Goal: Information Seeking & Learning: Learn about a topic

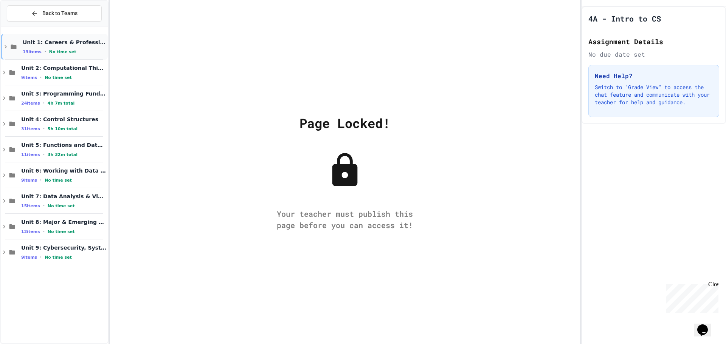
click at [57, 48] on div "Unit 1: Careers & Professionalism 13 items • No time set" at bounding box center [65, 47] width 84 height 16
click at [12, 45] on icon at bounding box center [14, 47] width 6 height 5
click at [50, 8] on button "Back to Teams" at bounding box center [54, 13] width 95 height 16
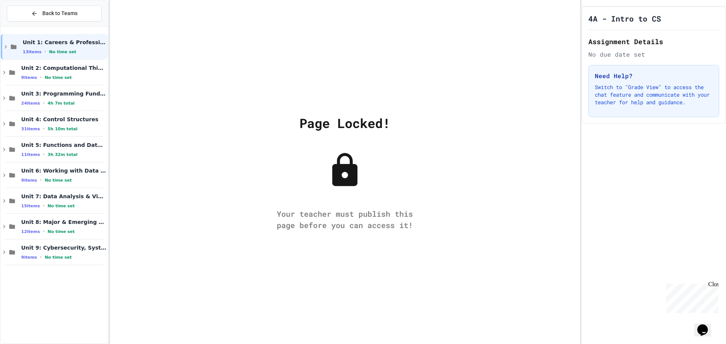
click at [40, 11] on div "Back to Teams" at bounding box center [54, 13] width 46 height 8
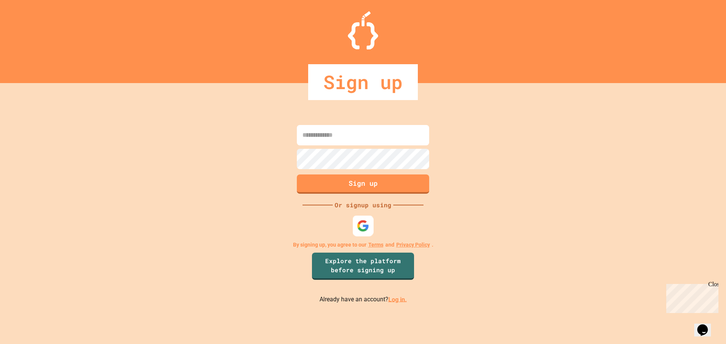
click at [366, 232] on img at bounding box center [363, 226] width 12 height 12
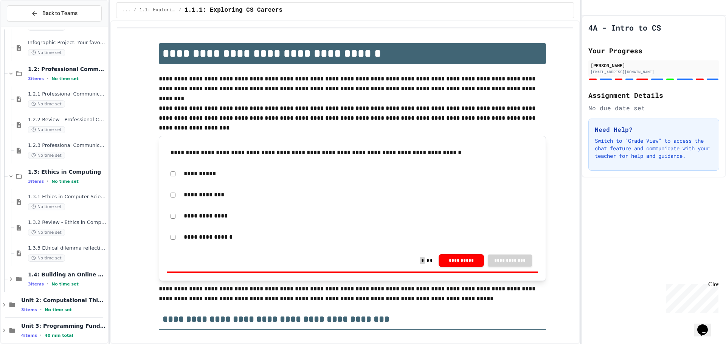
scroll to position [135, 0]
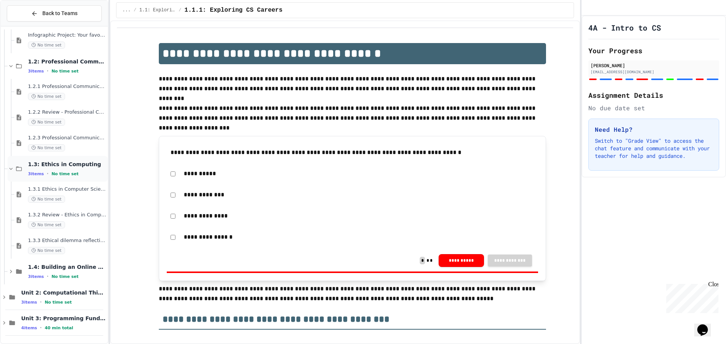
click at [52, 170] on div "1.3: Ethics in Computing 3 items • No time set" at bounding box center [67, 169] width 78 height 16
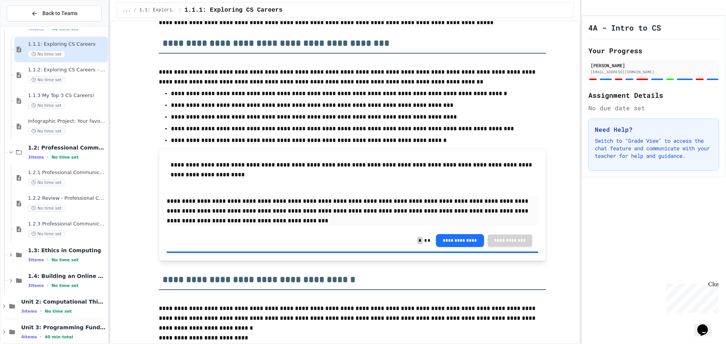
scroll to position [416, 0]
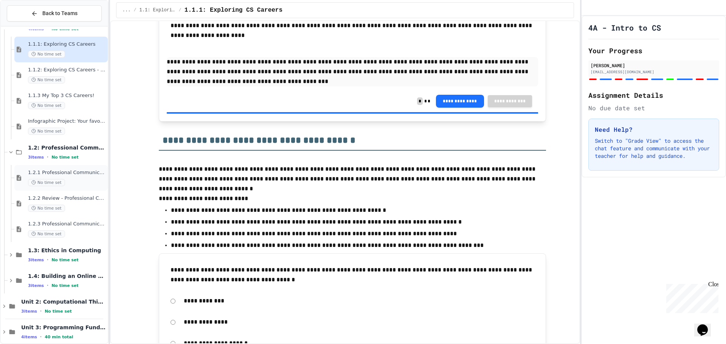
click at [38, 183] on span "No time set" at bounding box center [46, 182] width 37 height 7
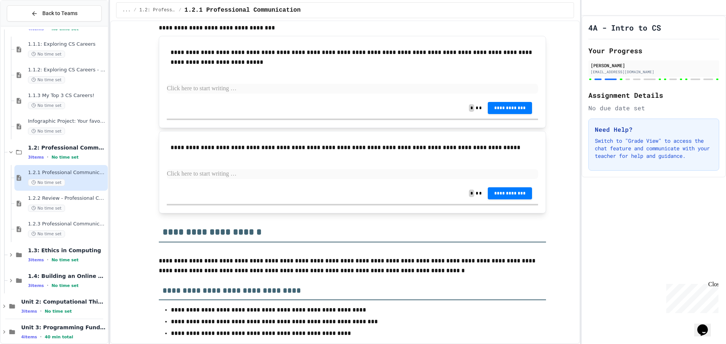
scroll to position [1474, 0]
